Goal: Check status

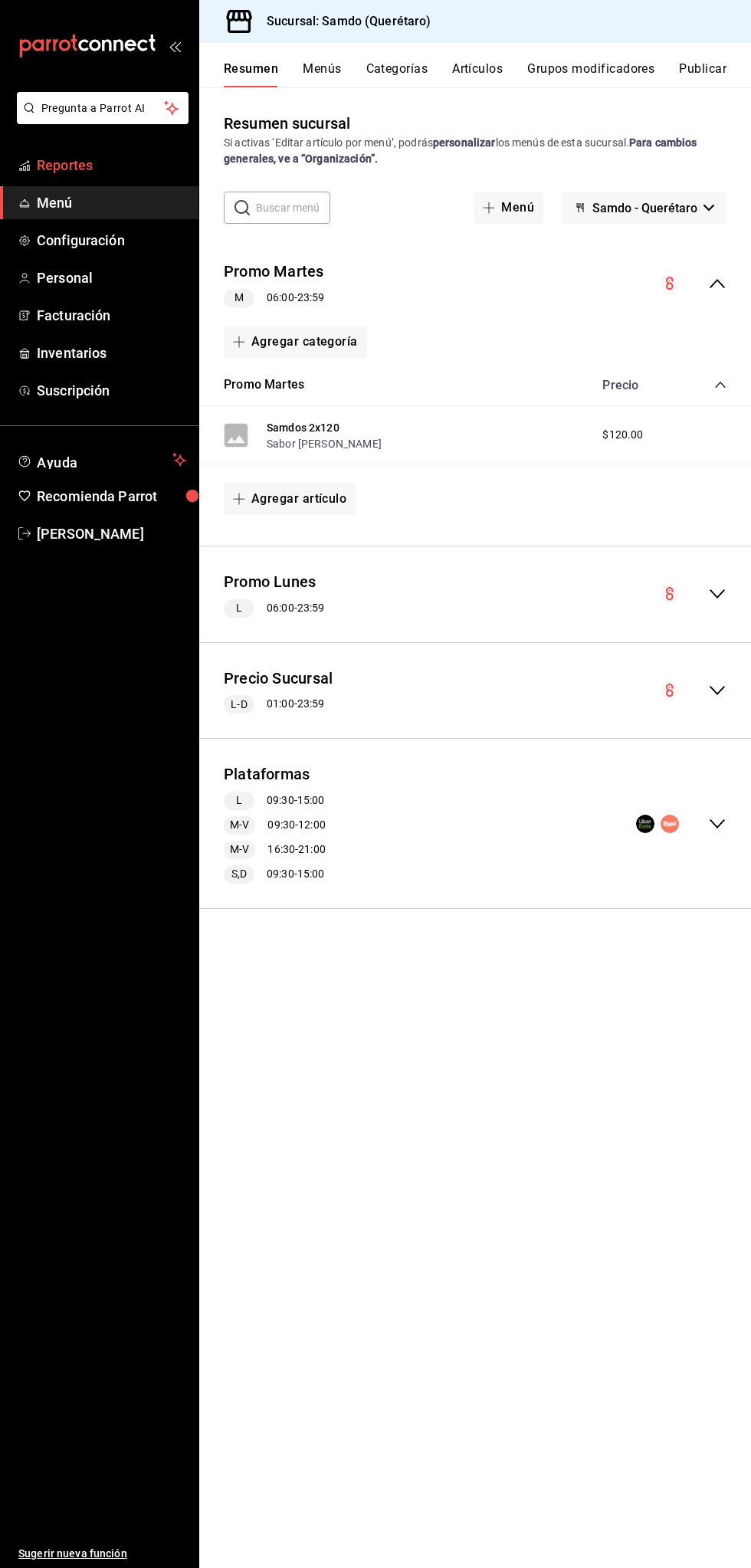
click at [121, 167] on span "Reportes" at bounding box center [111, 165] width 149 height 21
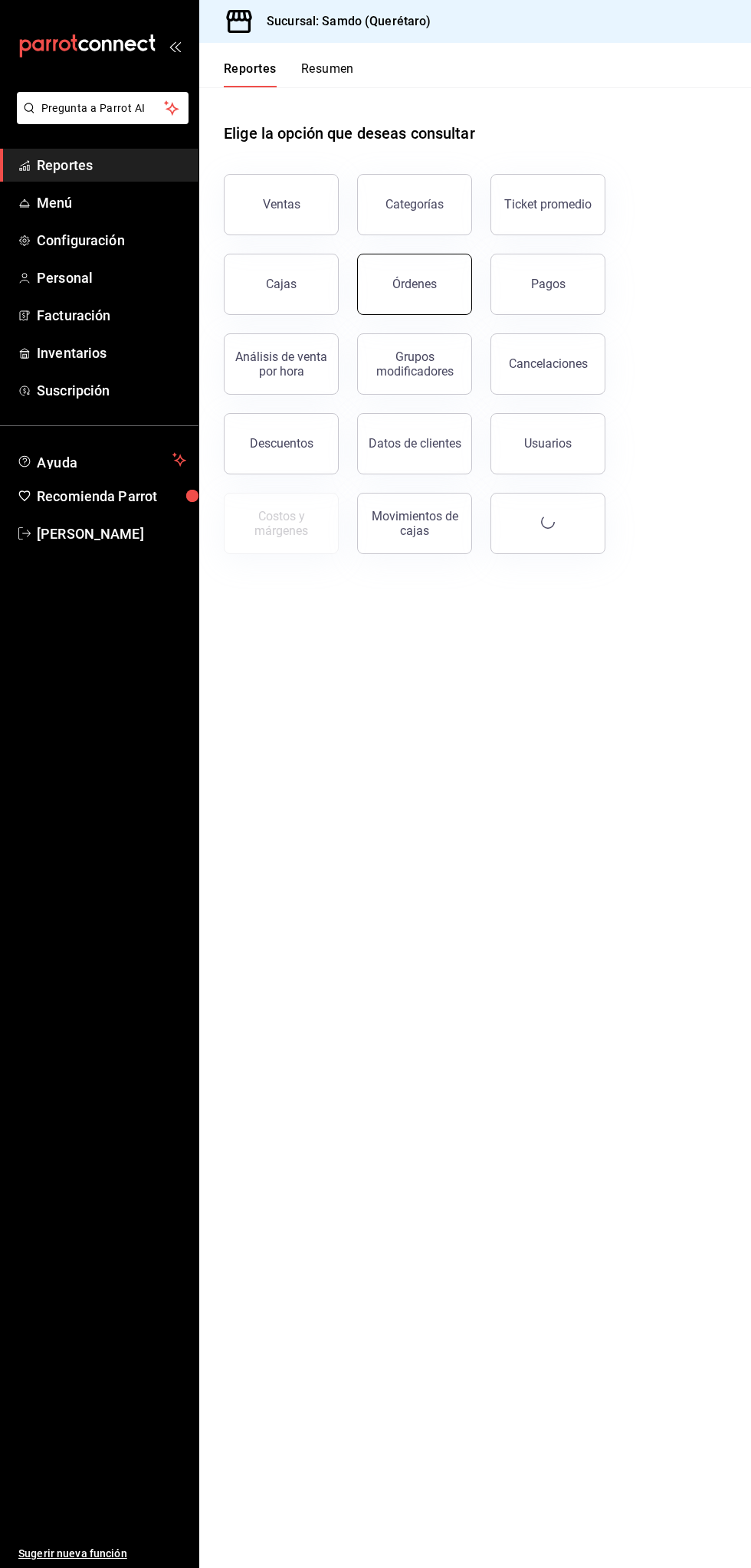
click at [448, 294] on button "Órdenes" at bounding box center [414, 284] width 115 height 61
